Goal: Browse casually

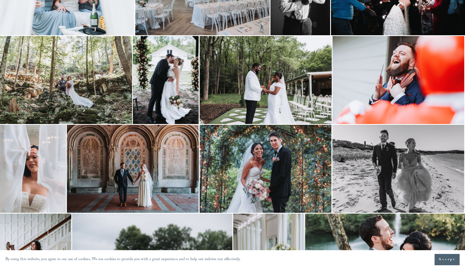
scroll to position [747, 0]
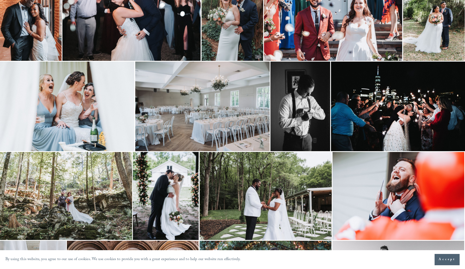
click at [111, 129] on img at bounding box center [67, 107] width 134 height 90
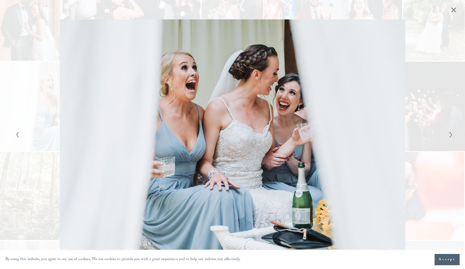
click at [450, 137] on icon "Next Slide" at bounding box center [450, 135] width 3 height 6
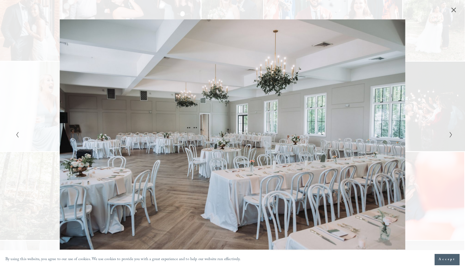
click at [450, 137] on icon "Next Slide" at bounding box center [450, 135] width 3 height 6
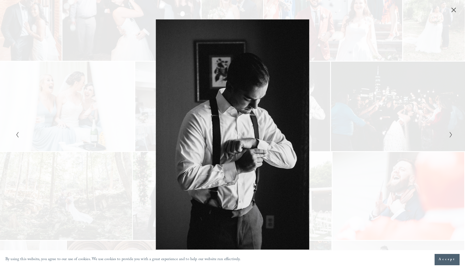
click at [450, 137] on icon "Next Slide" at bounding box center [450, 135] width 3 height 6
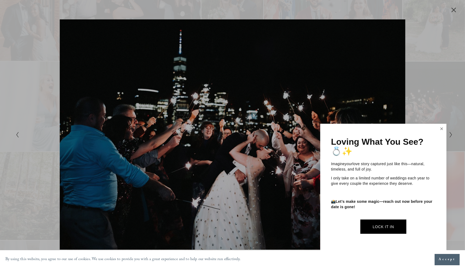
click at [442, 130] on link "Close" at bounding box center [441, 129] width 8 height 9
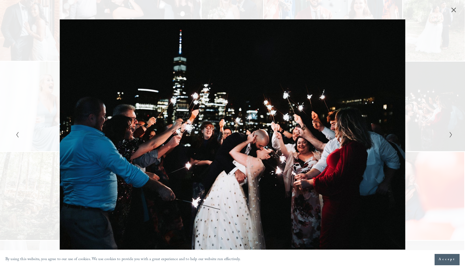
click at [454, 12] on icon "Close" at bounding box center [453, 9] width 5 height 5
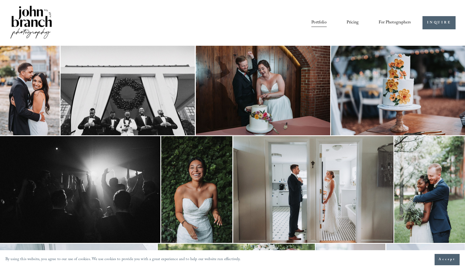
click at [376, 80] on img at bounding box center [398, 91] width 135 height 90
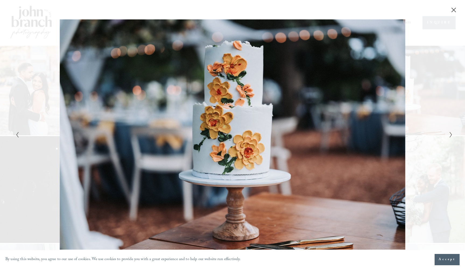
click at [452, 12] on icon "Close" at bounding box center [453, 9] width 5 height 5
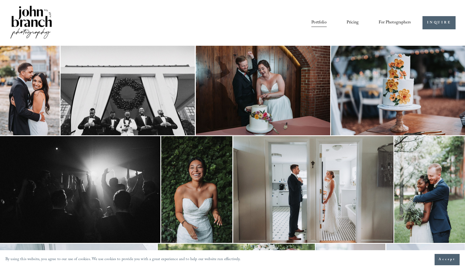
click at [192, 178] on img at bounding box center [196, 189] width 71 height 107
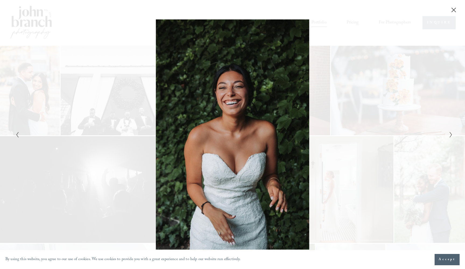
click at [230, 95] on div "Gallery" at bounding box center [123, 134] width 218 height 230
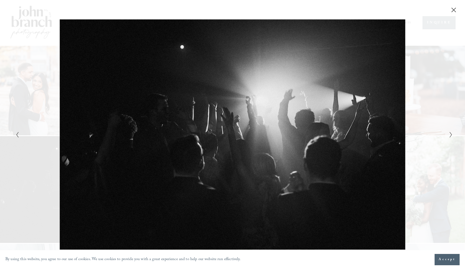
click at [446, 134] on div "Gallery" at bounding box center [341, 134] width 218 height 230
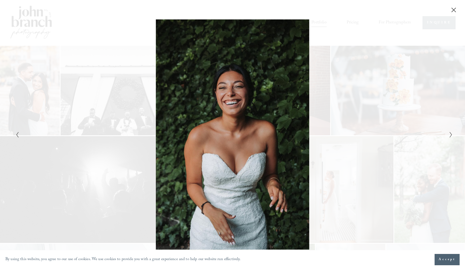
click at [452, 136] on icon "Next Slide" at bounding box center [450, 135] width 3 height 6
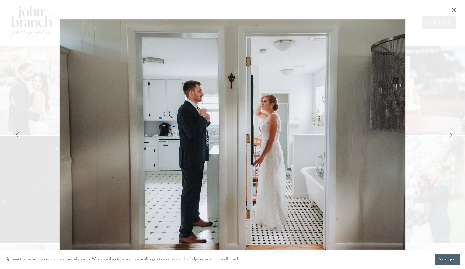
click at [452, 136] on icon "Next Slide" at bounding box center [450, 135] width 3 height 6
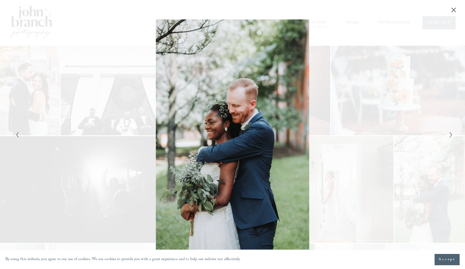
click at [17, 133] on icon "Previous Slide" at bounding box center [17, 135] width 3 height 6
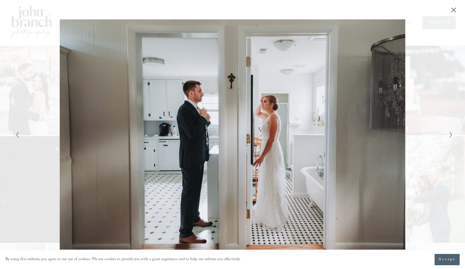
click at [449, 136] on icon "Next Slide" at bounding box center [450, 135] width 3 height 6
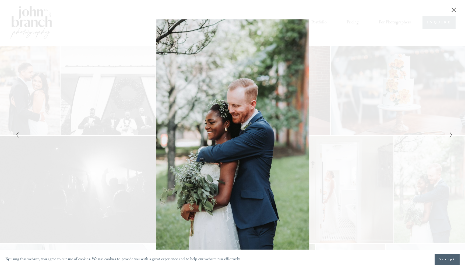
click at [452, 12] on icon "Close" at bounding box center [453, 10] width 4 height 4
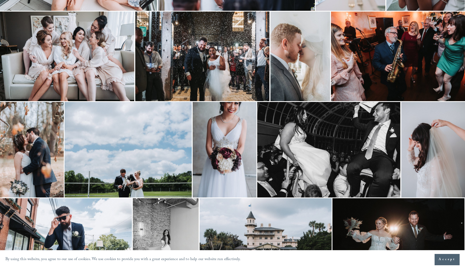
scroll to position [387, 0]
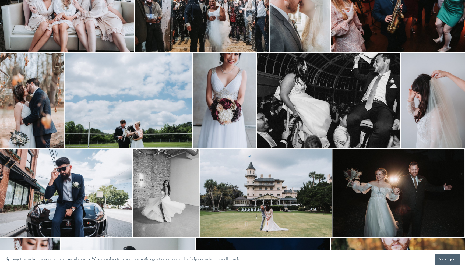
click at [129, 121] on img at bounding box center [128, 101] width 127 height 96
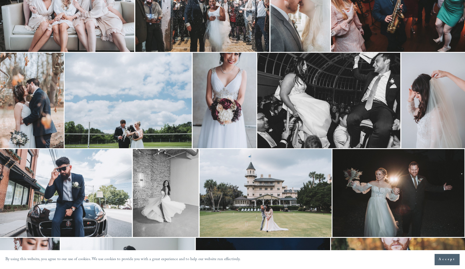
click at [454, 10] on icon "Close" at bounding box center [453, 10] width 4 height 4
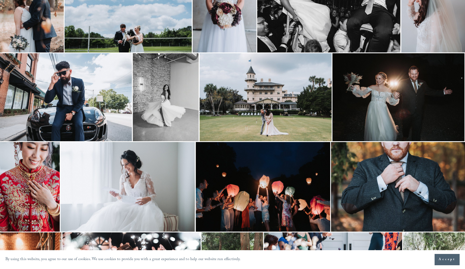
scroll to position [572, 0]
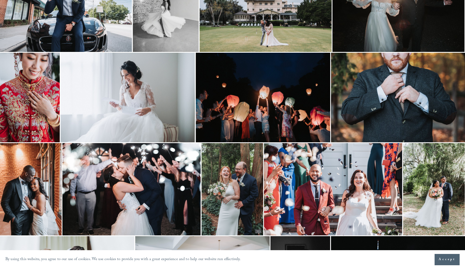
click at [134, 90] on img at bounding box center [128, 98] width 134 height 90
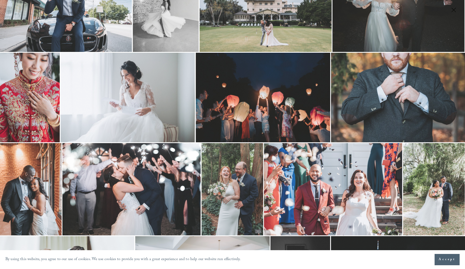
click at [454, 12] on icon "Close" at bounding box center [453, 9] width 5 height 5
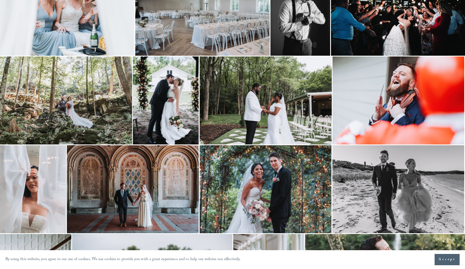
scroll to position [846, 0]
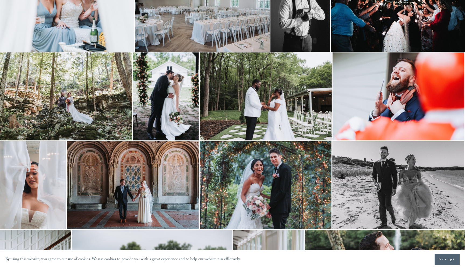
click at [43, 195] on img at bounding box center [33, 185] width 66 height 88
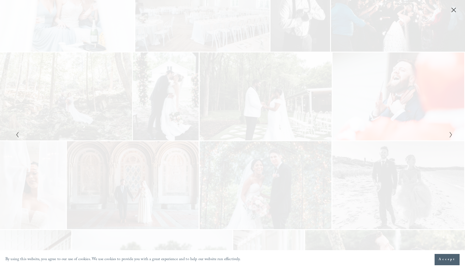
click at [453, 12] on icon "Close" at bounding box center [453, 9] width 5 height 5
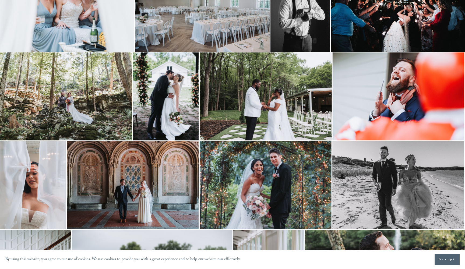
click at [402, 89] on img at bounding box center [398, 96] width 132 height 88
click at [454, 8] on icon "Close" at bounding box center [453, 9] width 5 height 5
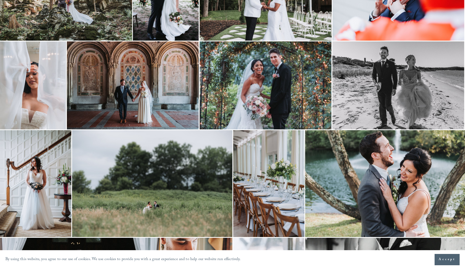
scroll to position [985, 0]
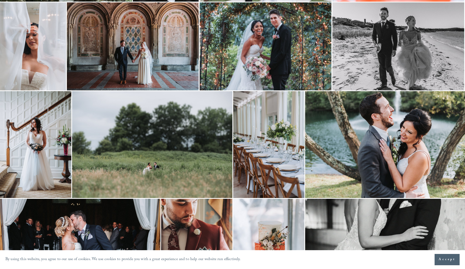
click at [271, 69] on img at bounding box center [266, 46] width 132 height 88
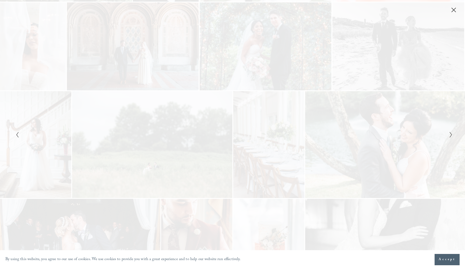
click at [454, 9] on icon "Close" at bounding box center [453, 9] width 5 height 5
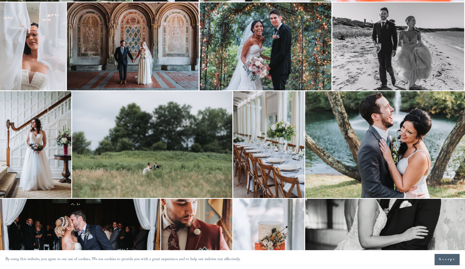
click at [154, 165] on img at bounding box center [152, 144] width 160 height 107
click at [454, 9] on icon "Close" at bounding box center [453, 9] width 5 height 5
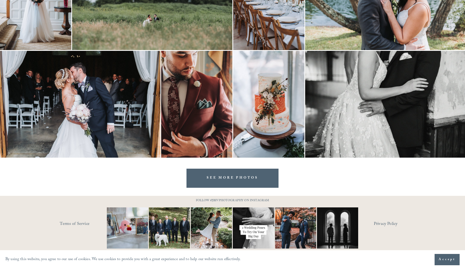
scroll to position [1133, 0]
click at [245, 185] on link "SEE MORE PHOTOS" at bounding box center [232, 178] width 92 height 19
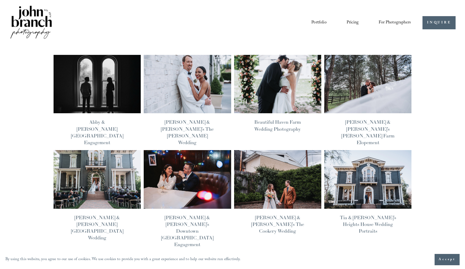
click at [271, 174] on img at bounding box center [278, 179] width 88 height 59
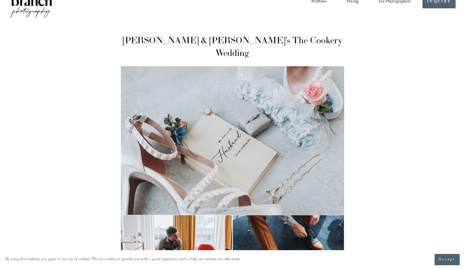
scroll to position [8, 0]
